Goal: Task Accomplishment & Management: Manage account settings

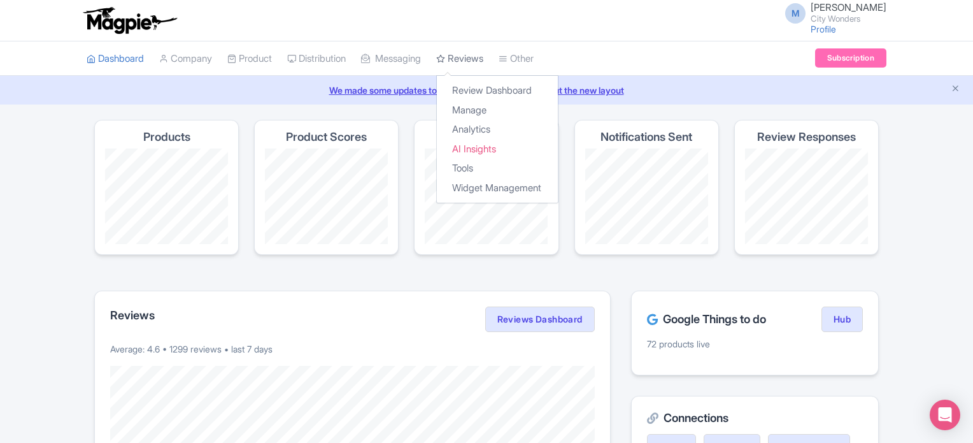
click at [483, 64] on link "Reviews" at bounding box center [459, 58] width 47 height 35
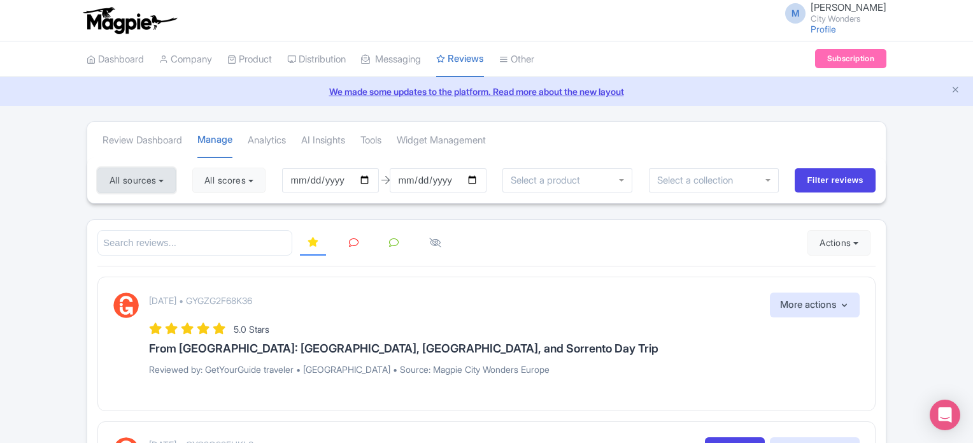
click at [174, 180] on button "All sources" at bounding box center [136, 179] width 78 height 25
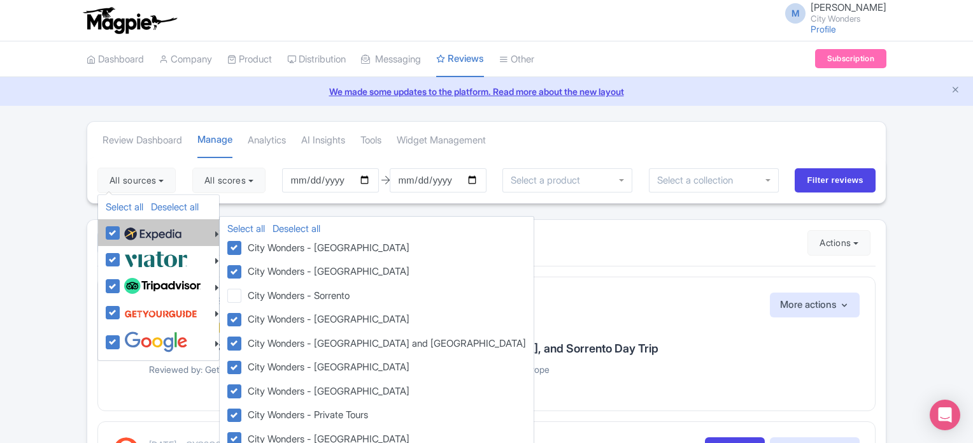
click at [121, 233] on label at bounding box center [151, 233] width 60 height 22
click at [121, 230] on input "checkbox" at bounding box center [125, 226] width 8 height 8
checkbox input "false"
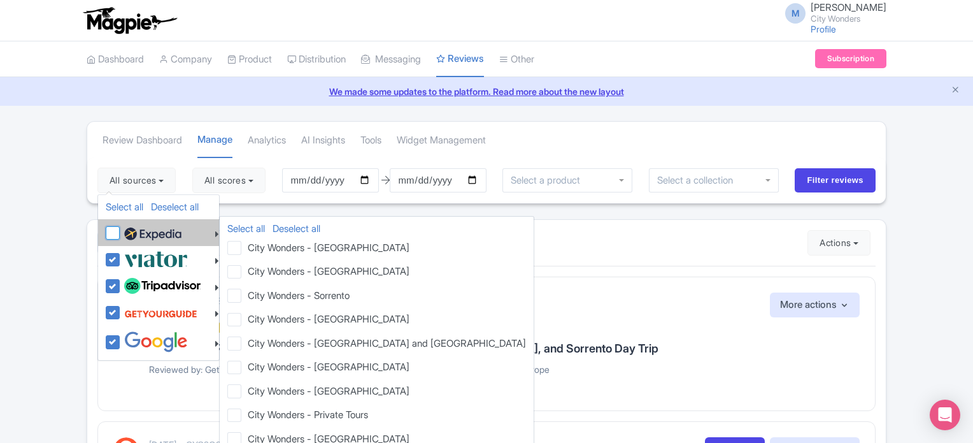
checkbox input "false"
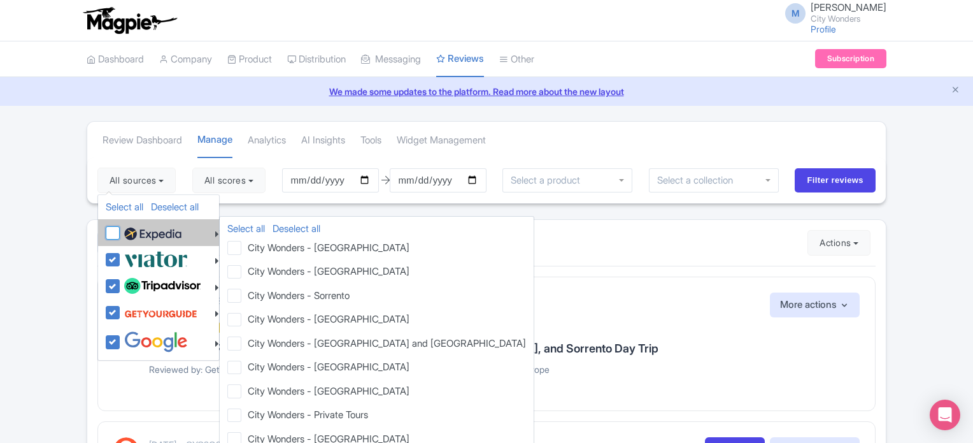
checkbox input "false"
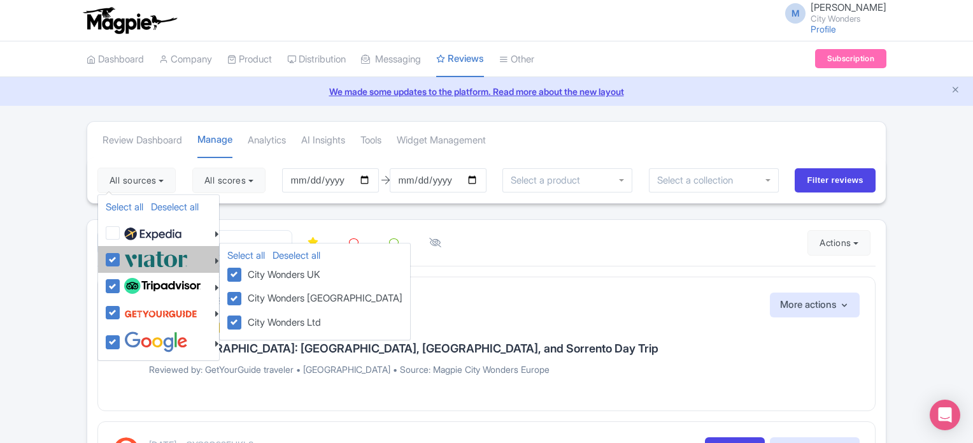
click at [121, 260] on label at bounding box center [154, 258] width 67 height 21
click at [121, 257] on input "checkbox" at bounding box center [125, 252] width 8 height 8
checkbox input "false"
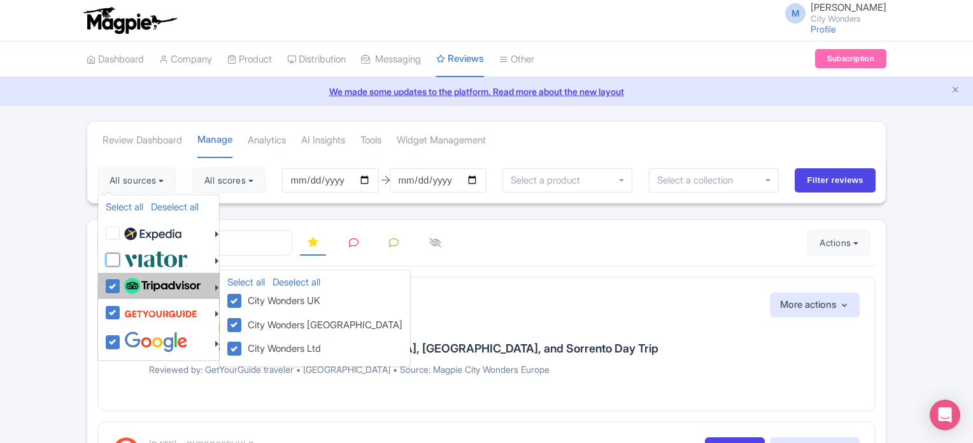
checkbox input "false"
click at [121, 288] on label at bounding box center [161, 286] width 80 height 22
click at [121, 283] on input "checkbox" at bounding box center [125, 279] width 8 height 8
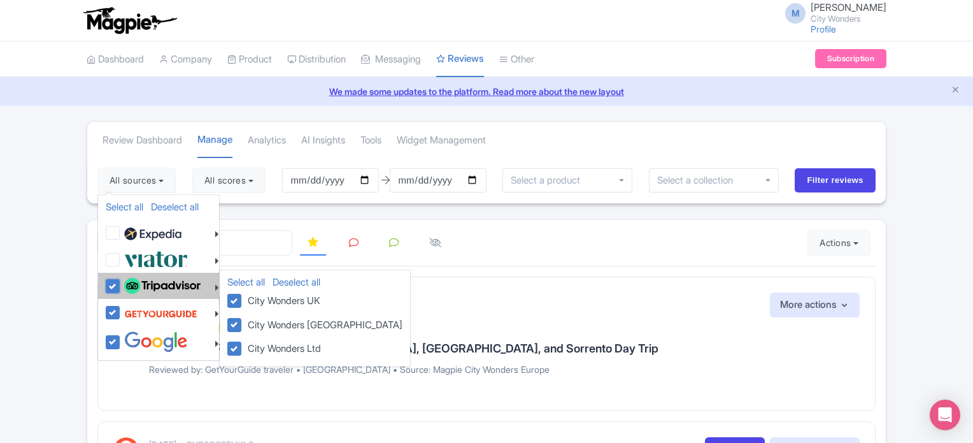
checkbox input "false"
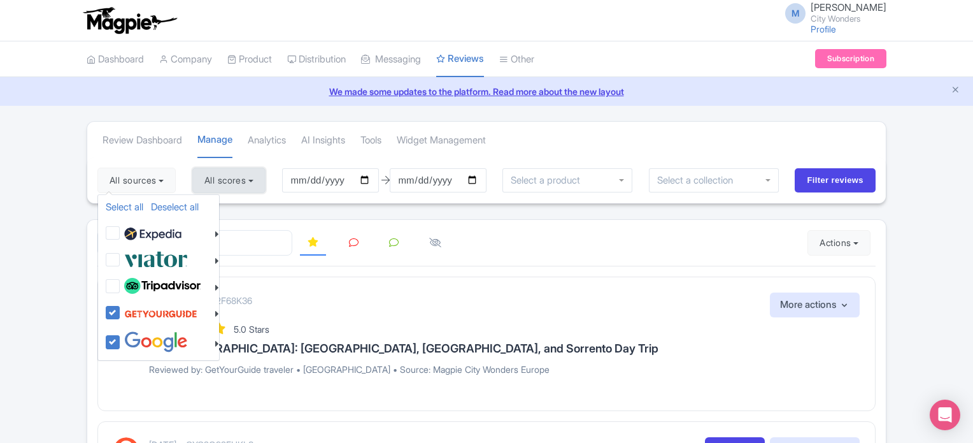
click at [248, 180] on button "All scores" at bounding box center [228, 179] width 73 height 25
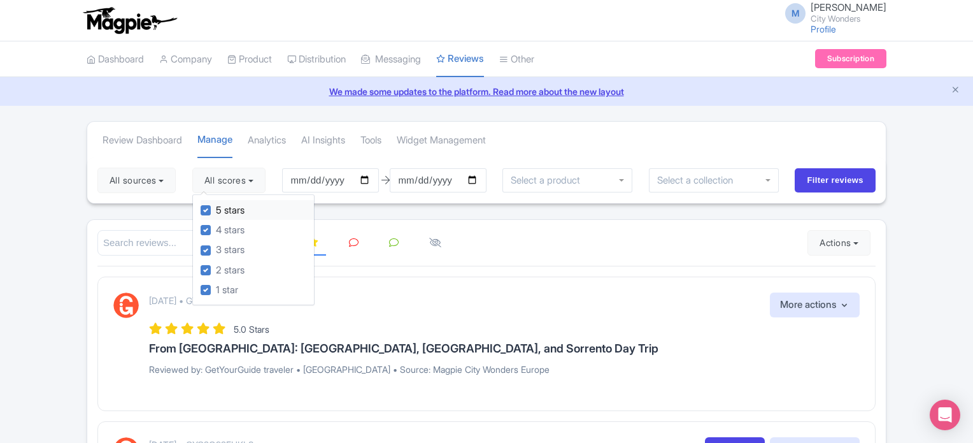
click at [216, 210] on label "5 stars" at bounding box center [230, 210] width 29 height 15
click at [216, 210] on input "5 stars" at bounding box center [220, 207] width 8 height 8
checkbox input "false"
click at [201, 231] on div "5 stars 4 stars 3 stars 2 stars 1 star" at bounding box center [253, 249] width 122 height 111
click at [216, 229] on label "4 stars" at bounding box center [230, 230] width 29 height 15
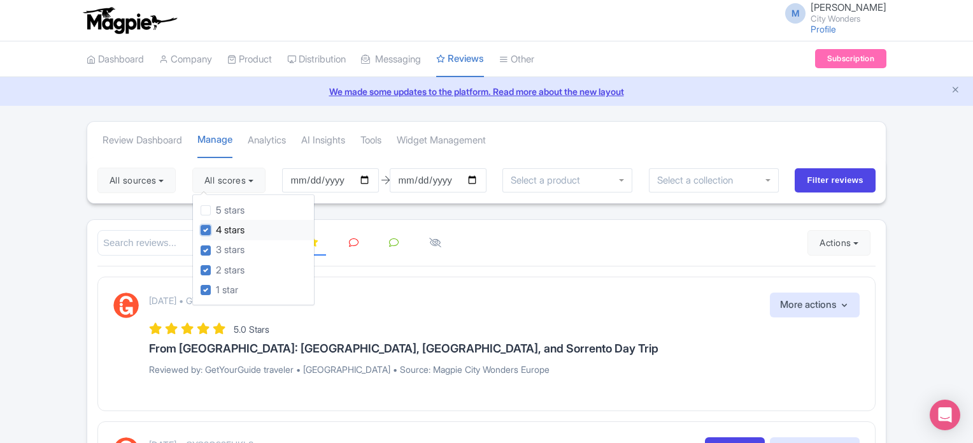
click at [216, 229] on input "4 stars" at bounding box center [220, 226] width 8 height 8
checkbox input "false"
click at [356, 245] on icon at bounding box center [354, 243] width 10 height 10
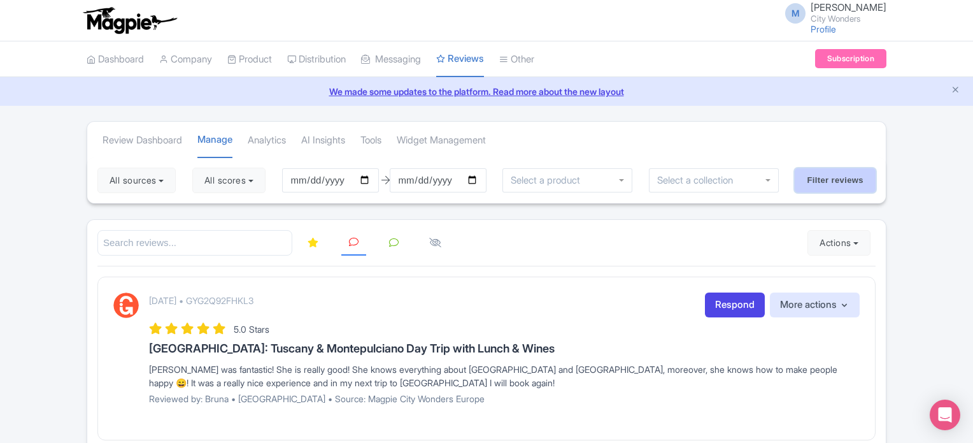
click at [834, 183] on input "Filter reviews" at bounding box center [835, 180] width 81 height 24
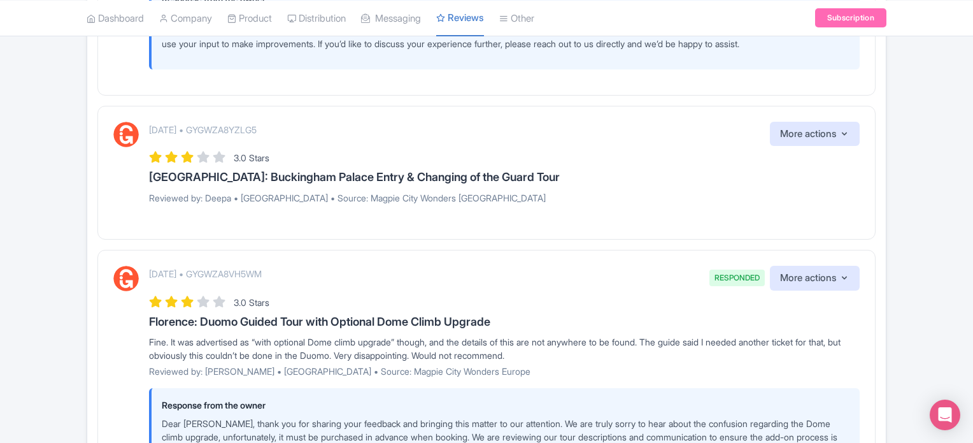
scroll to position [764, 0]
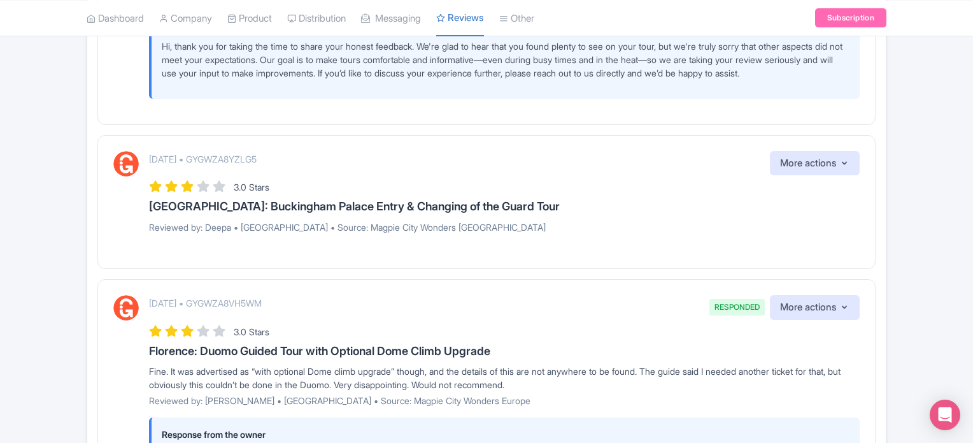
click at [723, 169] on div "[DATE] • GYGWZA8YZLG5 More actions Hide from this page Hide from review widget …" at bounding box center [504, 163] width 711 height 25
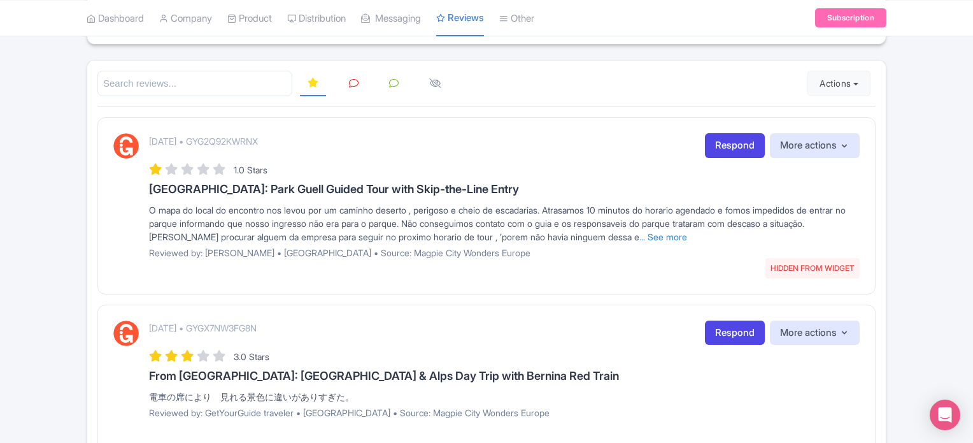
scroll to position [0, 0]
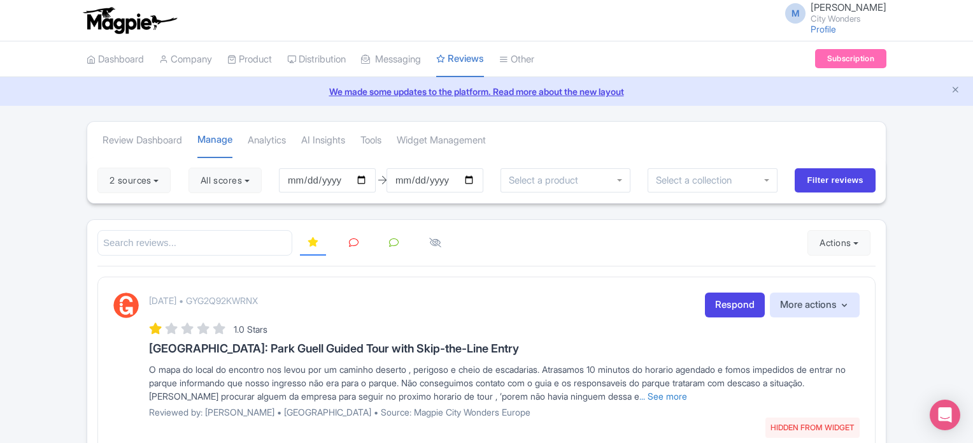
click at [355, 243] on icon at bounding box center [354, 243] width 10 height 10
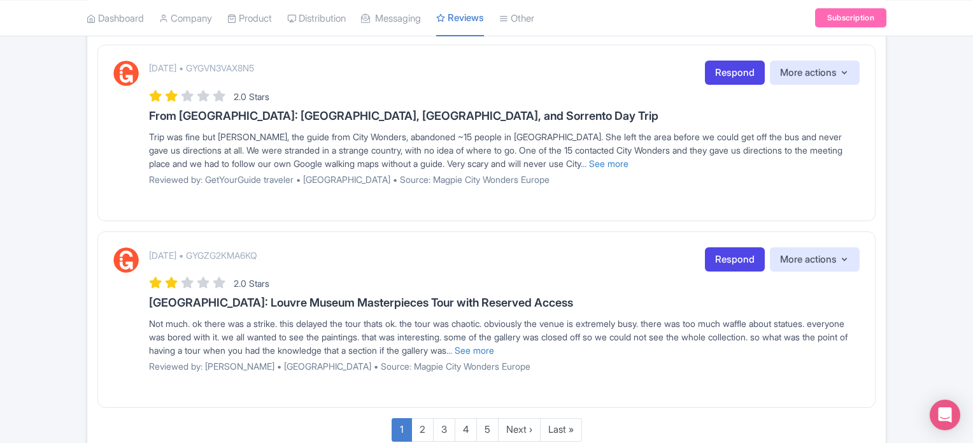
scroll to position [1656, 0]
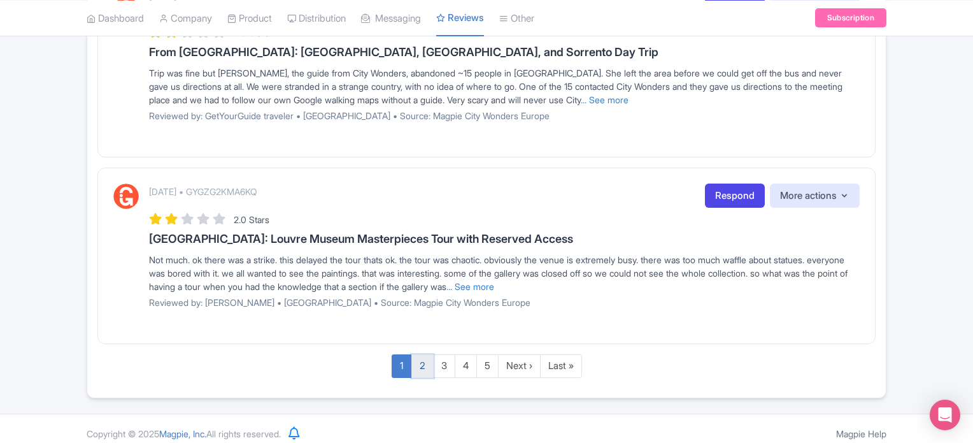
click at [420, 370] on link "2" at bounding box center [422, 366] width 22 height 24
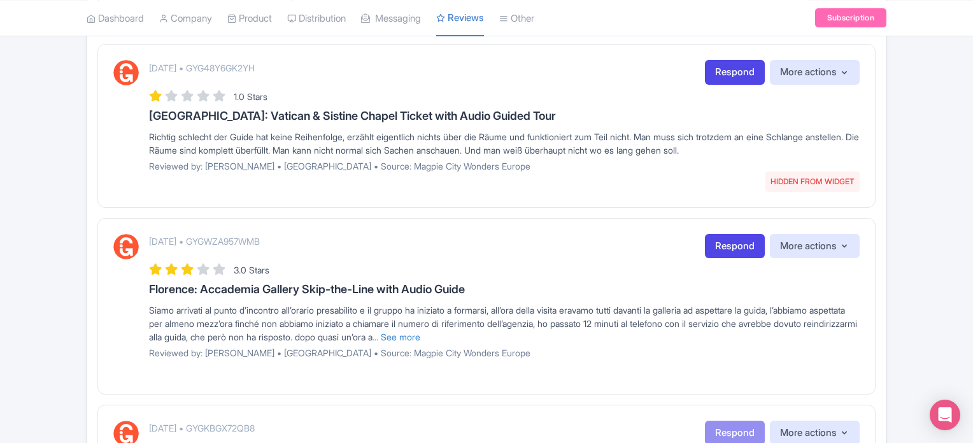
scroll to position [255, 0]
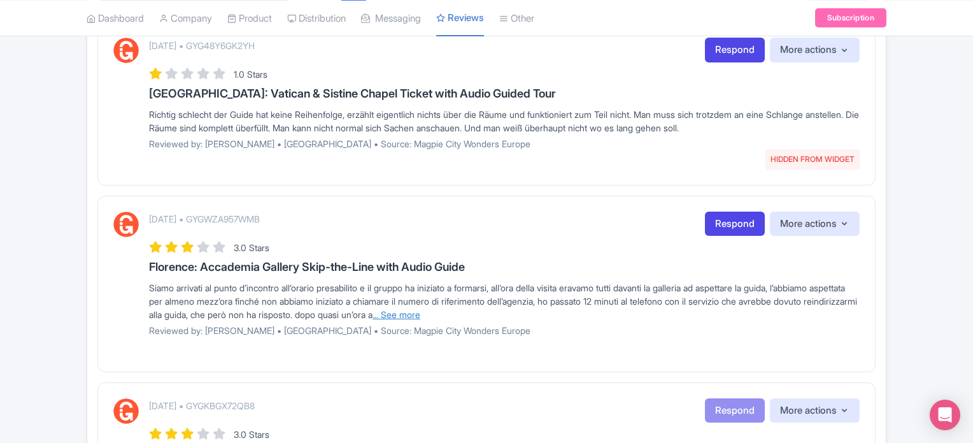
click at [420, 309] on link "... See more" at bounding box center [397, 314] width 48 height 11
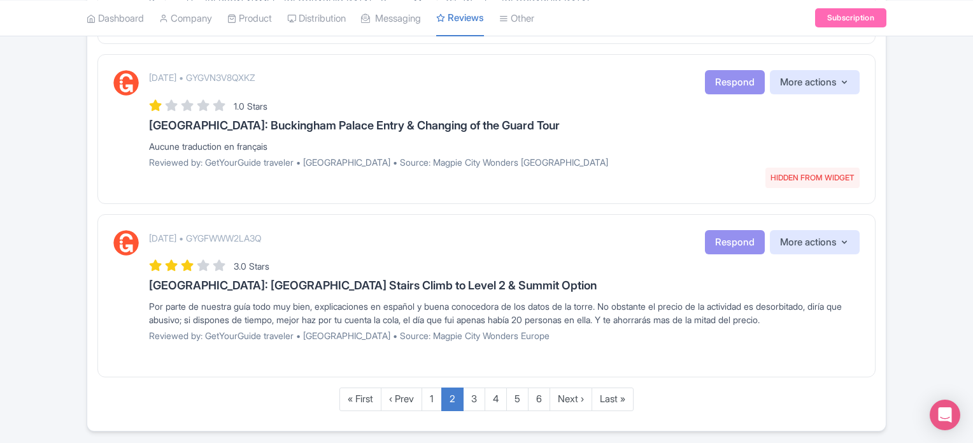
scroll to position [1661, 0]
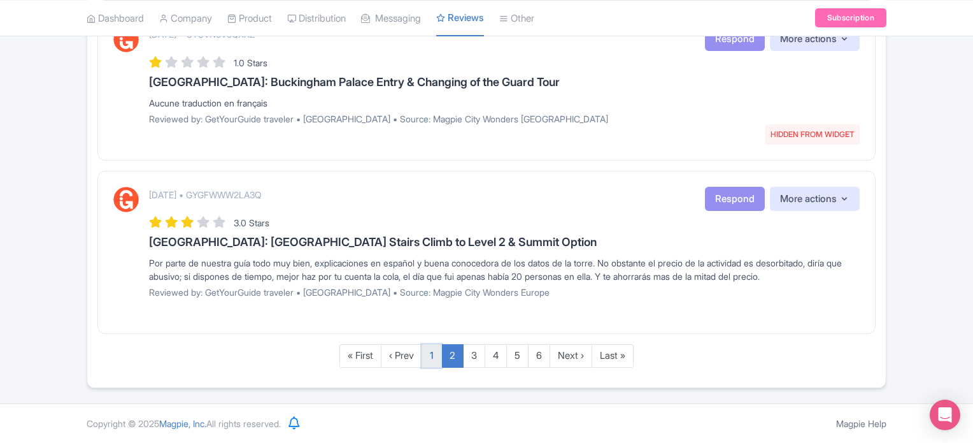
click at [430, 352] on link "1" at bounding box center [432, 356] width 20 height 24
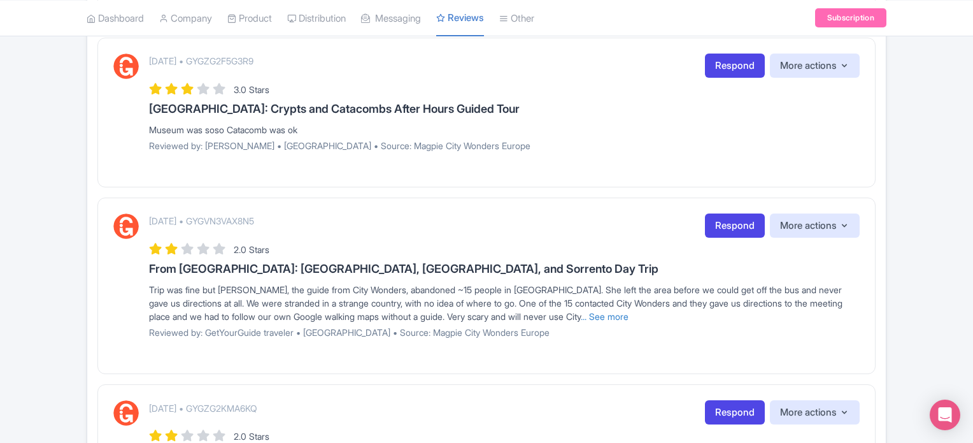
scroll to position [1406, 0]
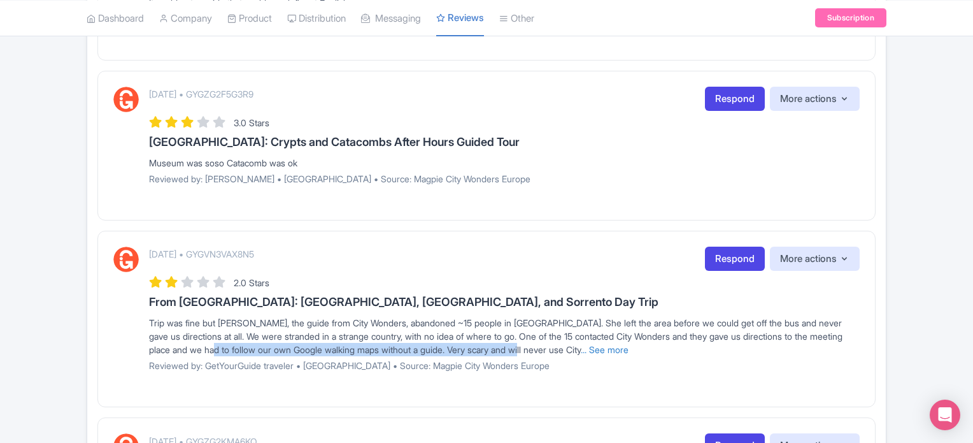
drag, startPoint x: 239, startPoint y: 345, endPoint x: 558, endPoint y: 348, distance: 319.1
click at [558, 348] on div "Trip was fine but [PERSON_NAME], the guide from City Wonders, abandoned ~15 peo…" at bounding box center [504, 336] width 711 height 40
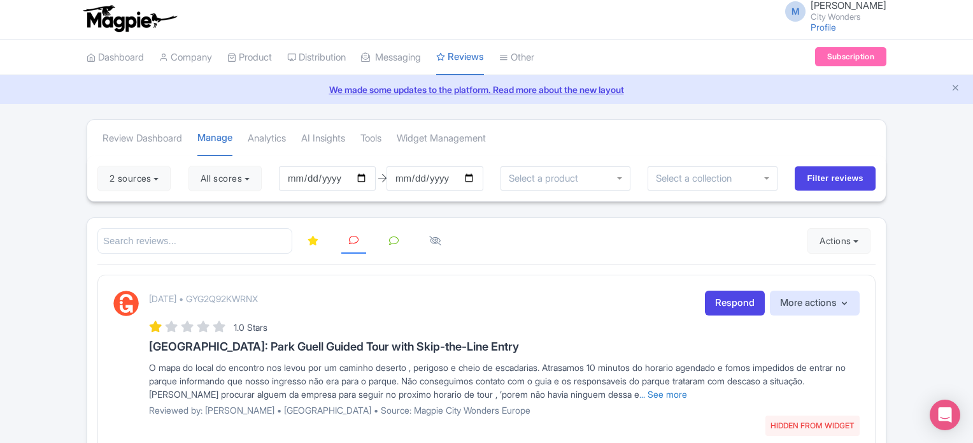
scroll to position [0, 0]
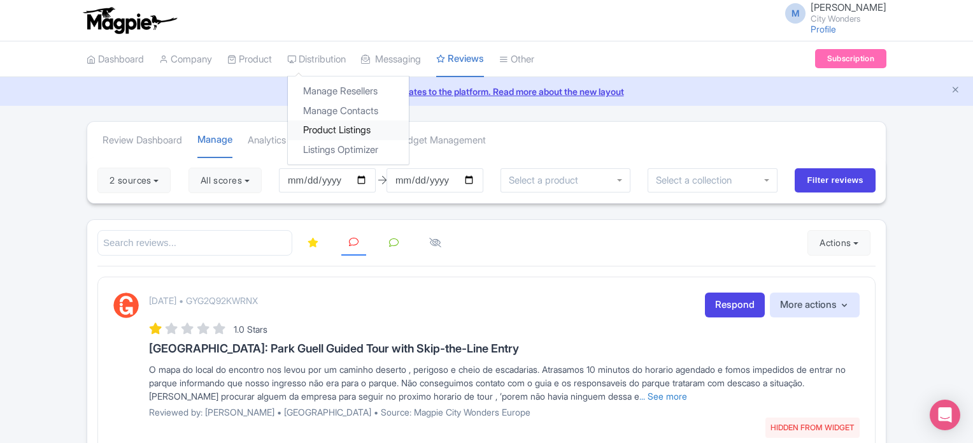
click at [336, 127] on link "Product Listings" at bounding box center [348, 130] width 121 height 20
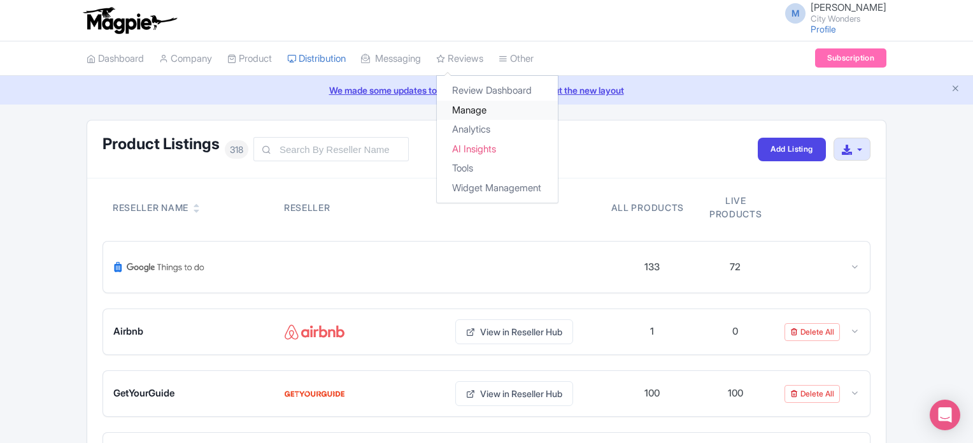
click at [494, 107] on link "Manage" at bounding box center [497, 111] width 121 height 20
